Goal: Use online tool/utility: Utilize a website feature to perform a specific function

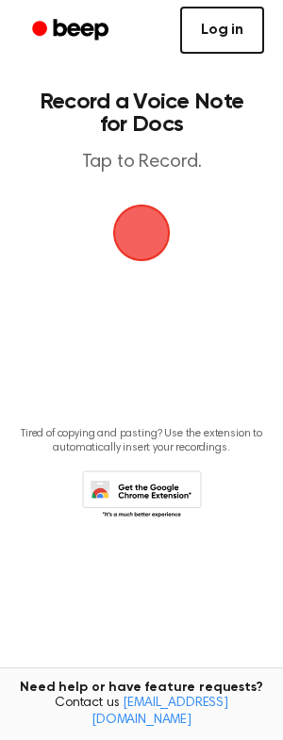
click at [209, 35] on link "Log in" at bounding box center [222, 30] width 84 height 47
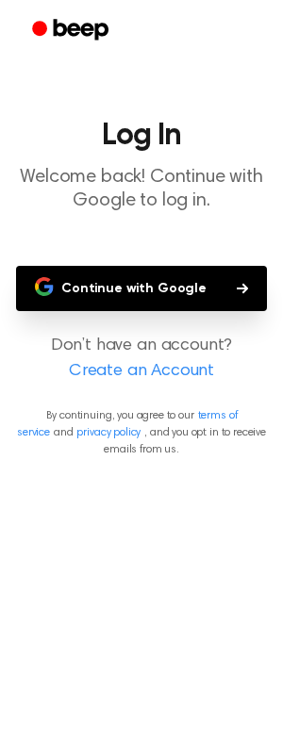
click at [172, 279] on button "Continue with Google" at bounding box center [141, 288] width 251 height 45
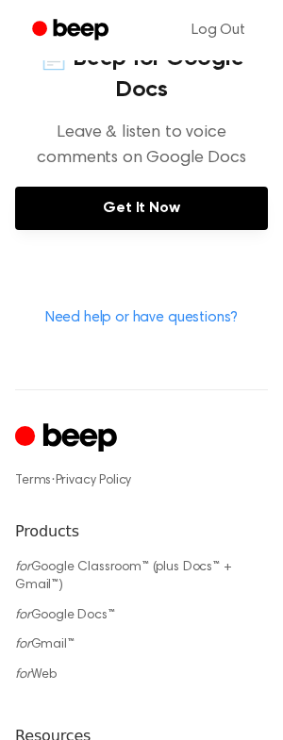
scroll to position [948, 0]
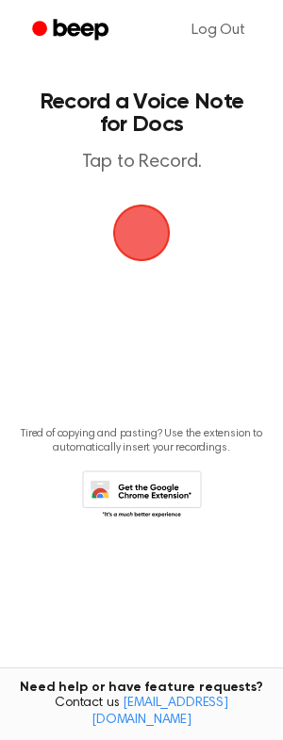
click at [137, 239] on span "button" at bounding box center [141, 232] width 53 height 53
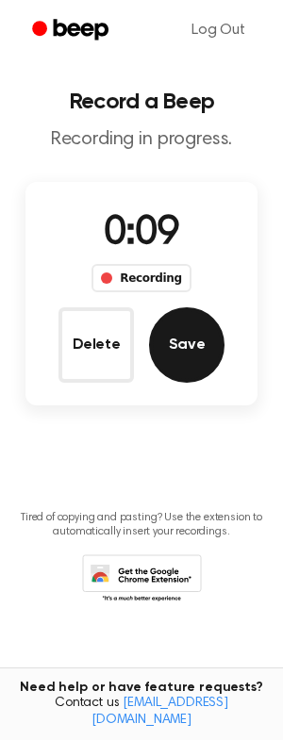
click at [172, 350] on button "Save" at bounding box center [186, 344] width 75 height 75
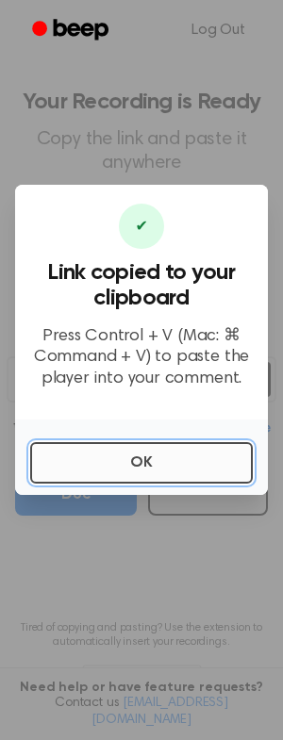
click at [143, 464] on button "OK" at bounding box center [141, 462] width 223 height 41
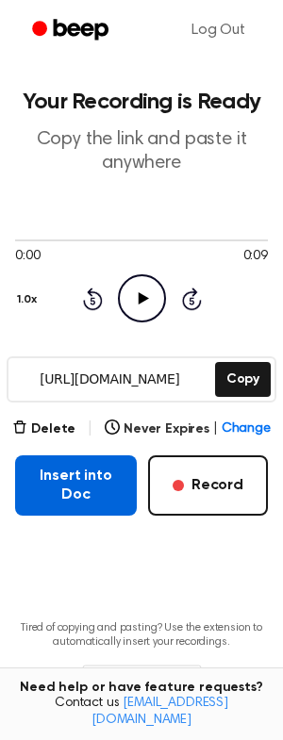
click at [84, 486] on button "Insert into Doc" at bounding box center [76, 485] width 122 height 60
